Goal: Information Seeking & Learning: Learn about a topic

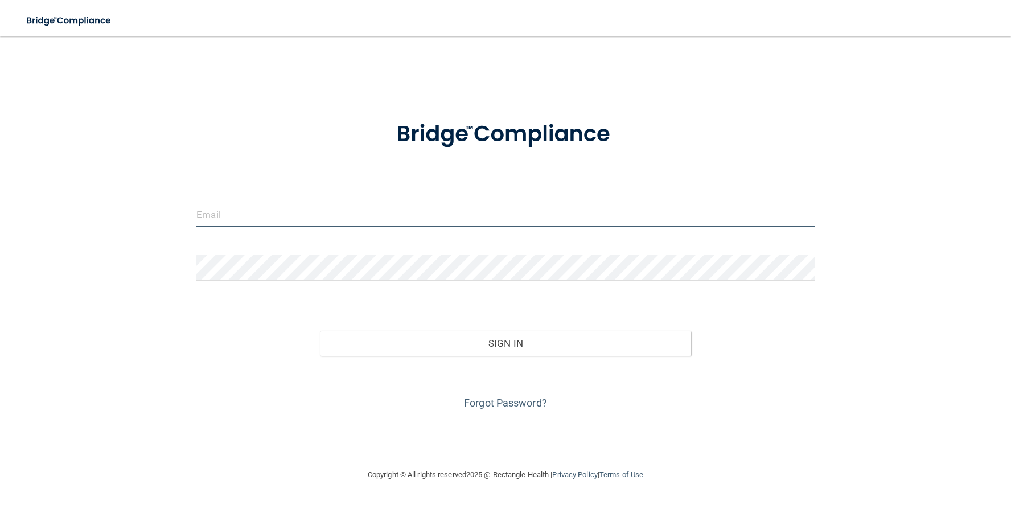
click at [275, 211] on input "email" at bounding box center [504, 214] width 617 height 26
type input "[EMAIL_ADDRESS][DOMAIN_NAME]"
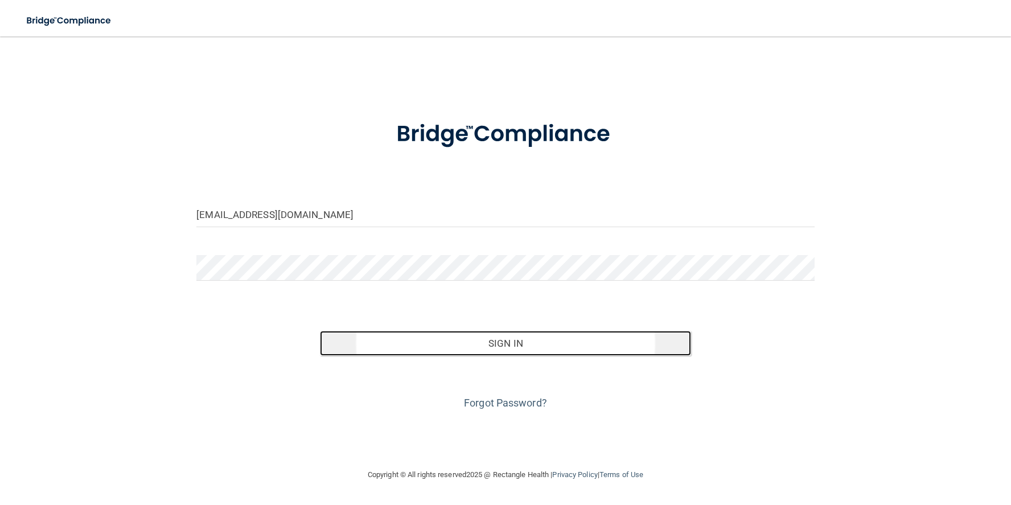
click at [391, 334] on button "Sign In" at bounding box center [505, 343] width 370 height 25
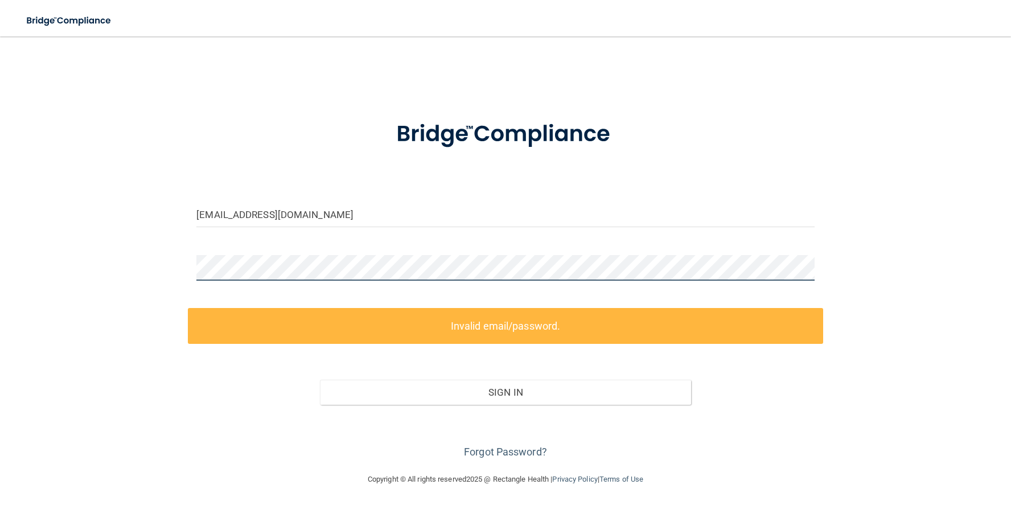
click at [186, 264] on div "7porterfamily@gmail.com Invalid email/password. You don't have permission to ac…" at bounding box center [505, 254] width 965 height 413
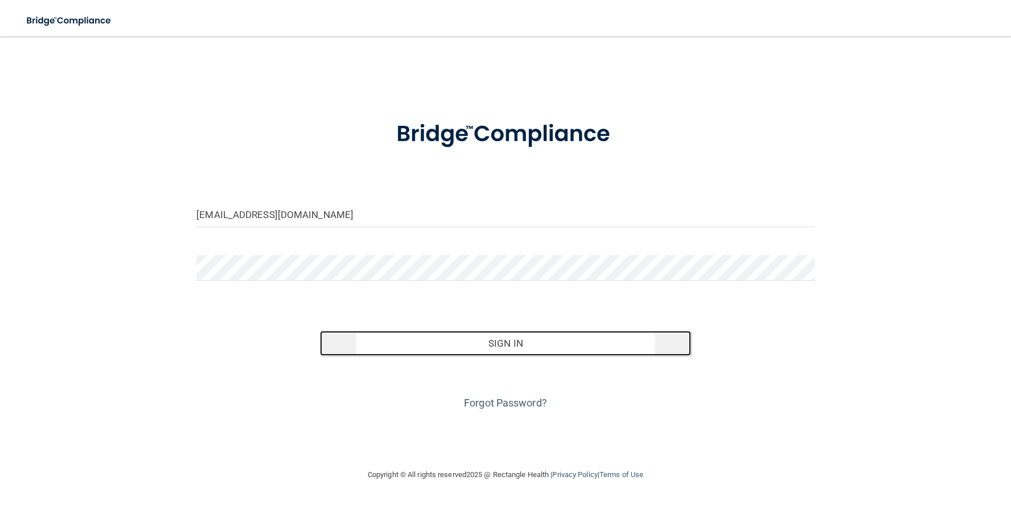
click at [393, 333] on button "Sign In" at bounding box center [505, 343] width 370 height 25
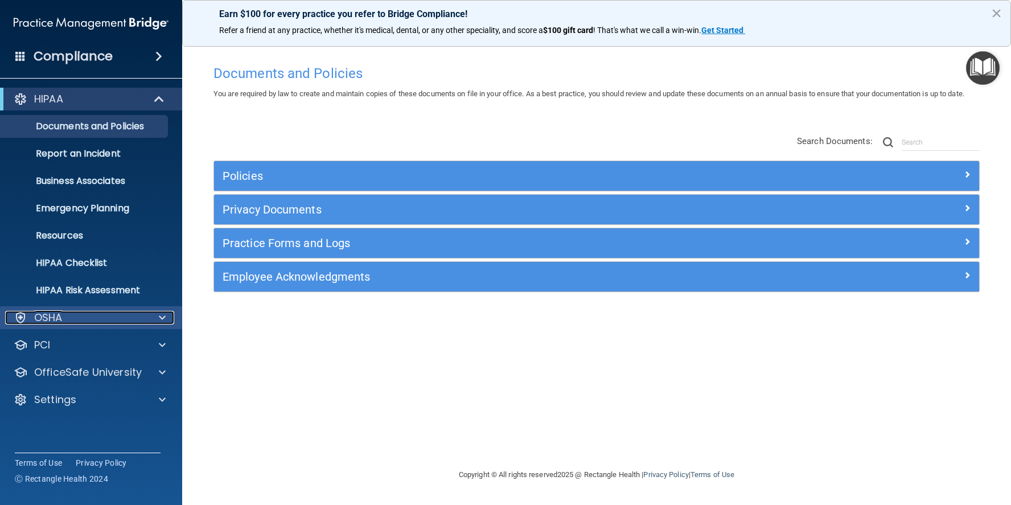
click at [75, 313] on div "OSHA" at bounding box center [75, 318] width 141 height 14
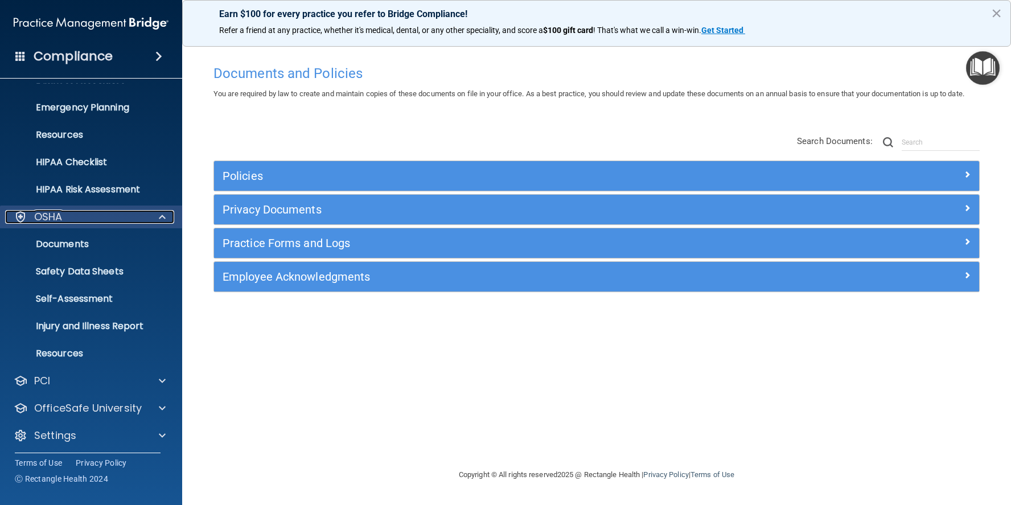
scroll to position [104, 0]
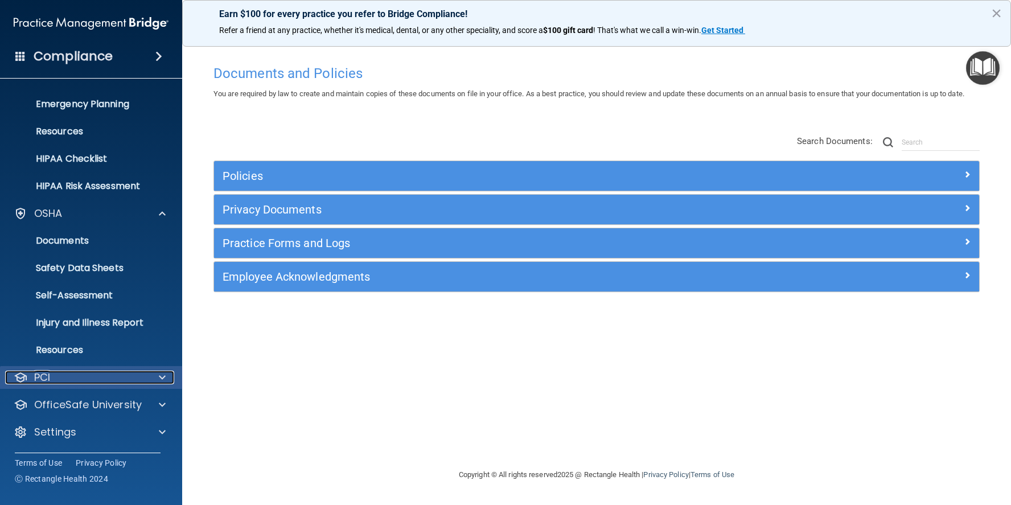
click at [75, 377] on div "PCI" at bounding box center [75, 377] width 141 height 14
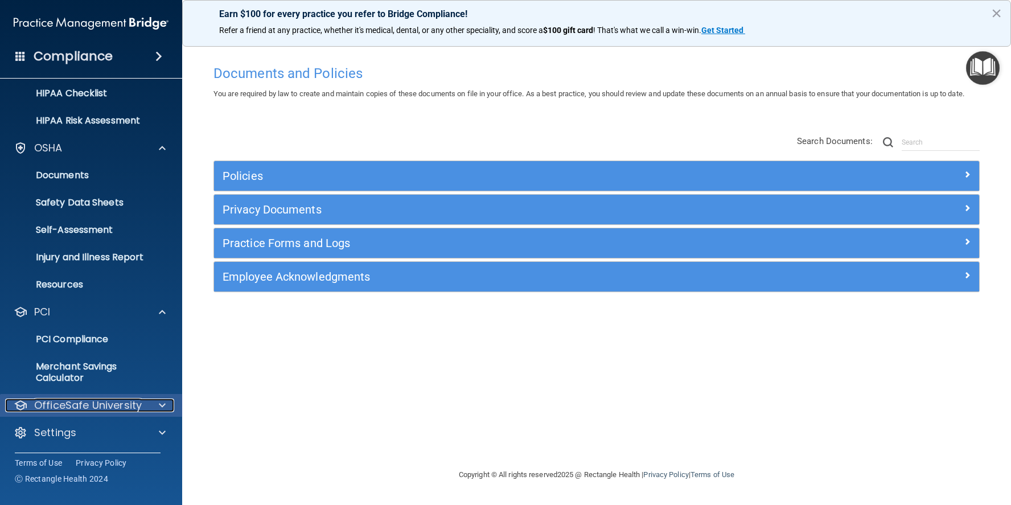
click at [86, 401] on p "OfficeSafe University" at bounding box center [88, 405] width 108 height 14
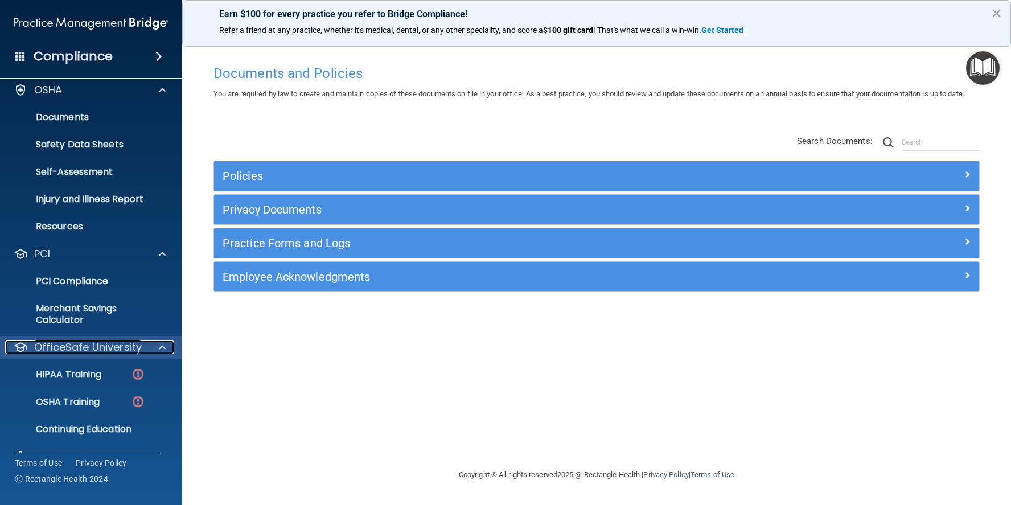
scroll to position [252, 0]
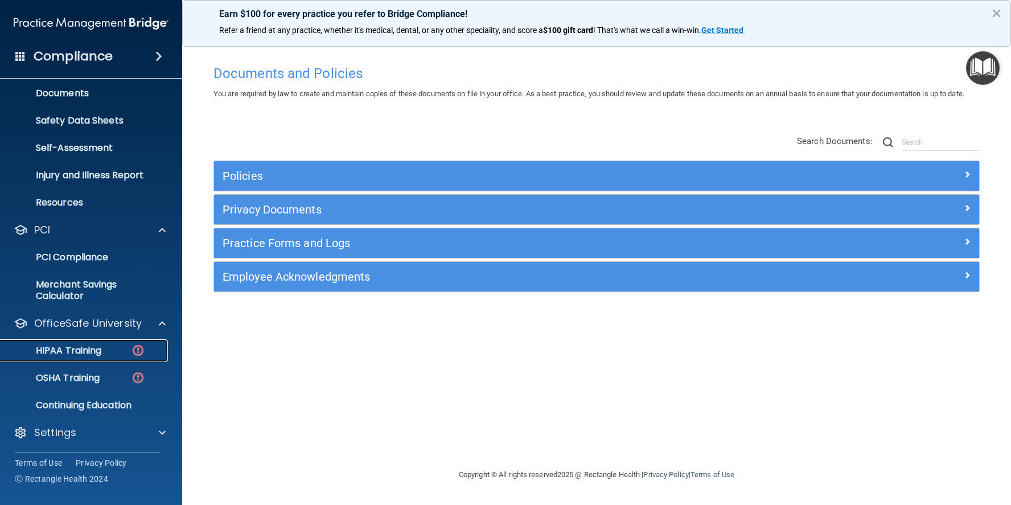
click at [87, 347] on p "HIPAA Training" at bounding box center [54, 350] width 94 height 11
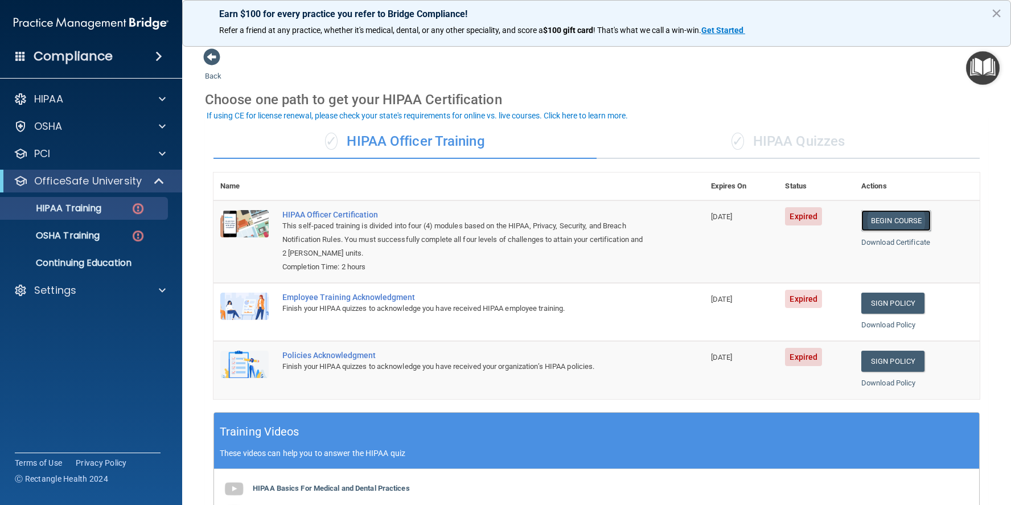
click at [891, 221] on link "Begin Course" at bounding box center [895, 220] width 69 height 21
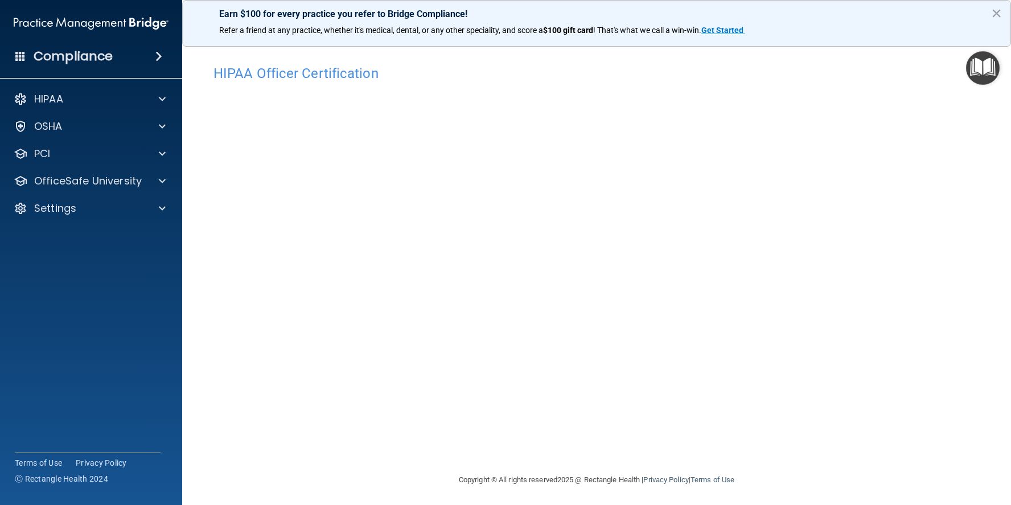
scroll to position [2, 0]
